Goal: Navigation & Orientation: Find specific page/section

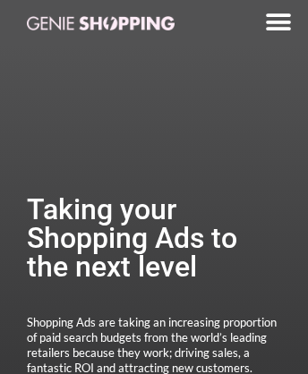
scroll to position [4167, 0]
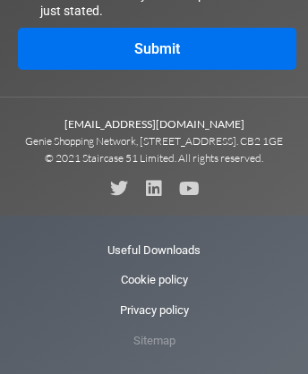
click at [153, 356] on span "Sitemap" at bounding box center [154, 341] width 42 height 30
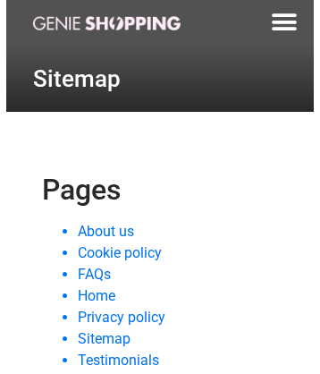
scroll to position [1121, 0]
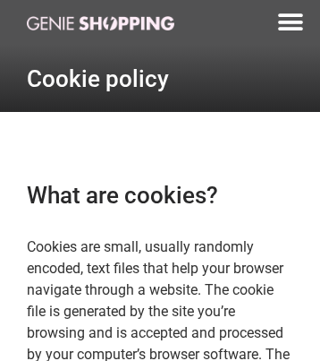
click at [100, 22] on img at bounding box center [101, 23] width 148 height 14
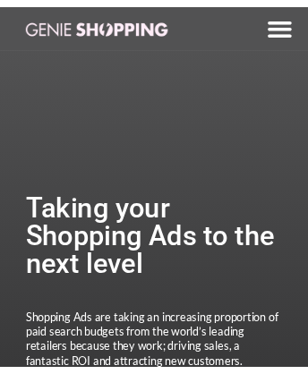
scroll to position [3986, 0]
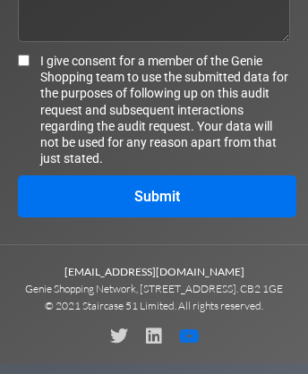
click at [192, 345] on icon at bounding box center [189, 336] width 18 height 18
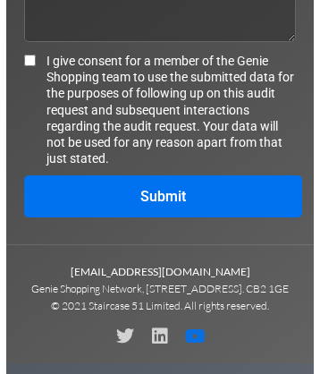
scroll to position [4005, 0]
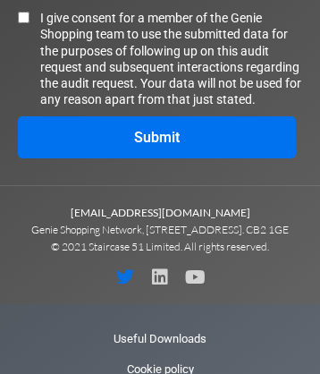
click at [122, 286] on icon at bounding box center [125, 277] width 18 height 18
